Goal: Obtain resource: Download file/media

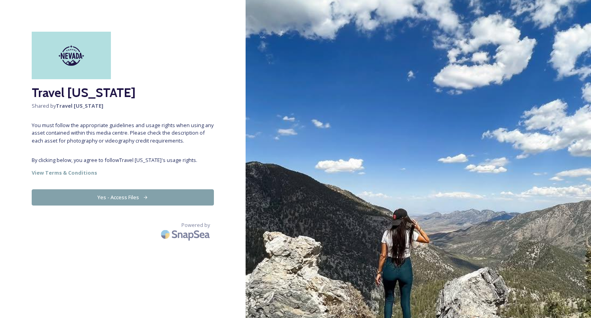
click at [149, 189] on div "Travel [US_STATE] Shared by Travel [US_STATE] You must follow the appropriate g…" at bounding box center [123, 159] width 246 height 255
click at [149, 194] on button "Yes - Access Files" at bounding box center [123, 197] width 182 height 16
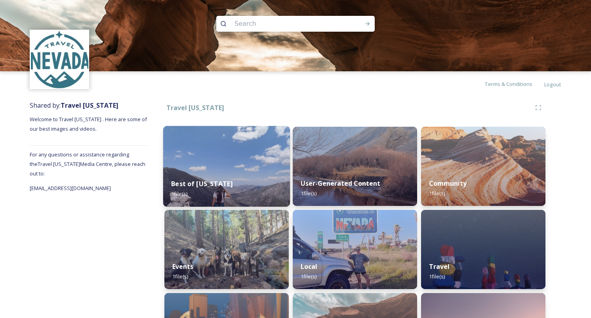
click at [202, 185] on strong "Best of [US_STATE]" at bounding box center [201, 184] width 61 height 9
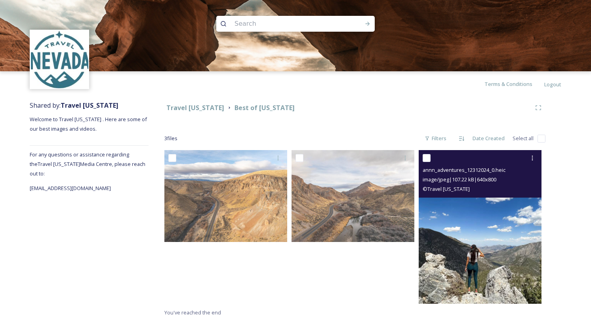
click at [482, 254] on img at bounding box center [480, 227] width 123 height 154
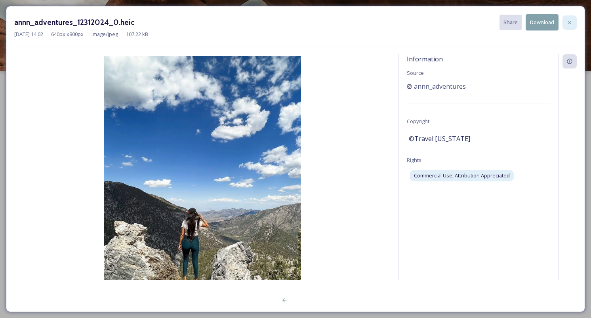
click at [568, 25] on icon at bounding box center [570, 22] width 6 height 6
